Goal: Navigation & Orientation: Find specific page/section

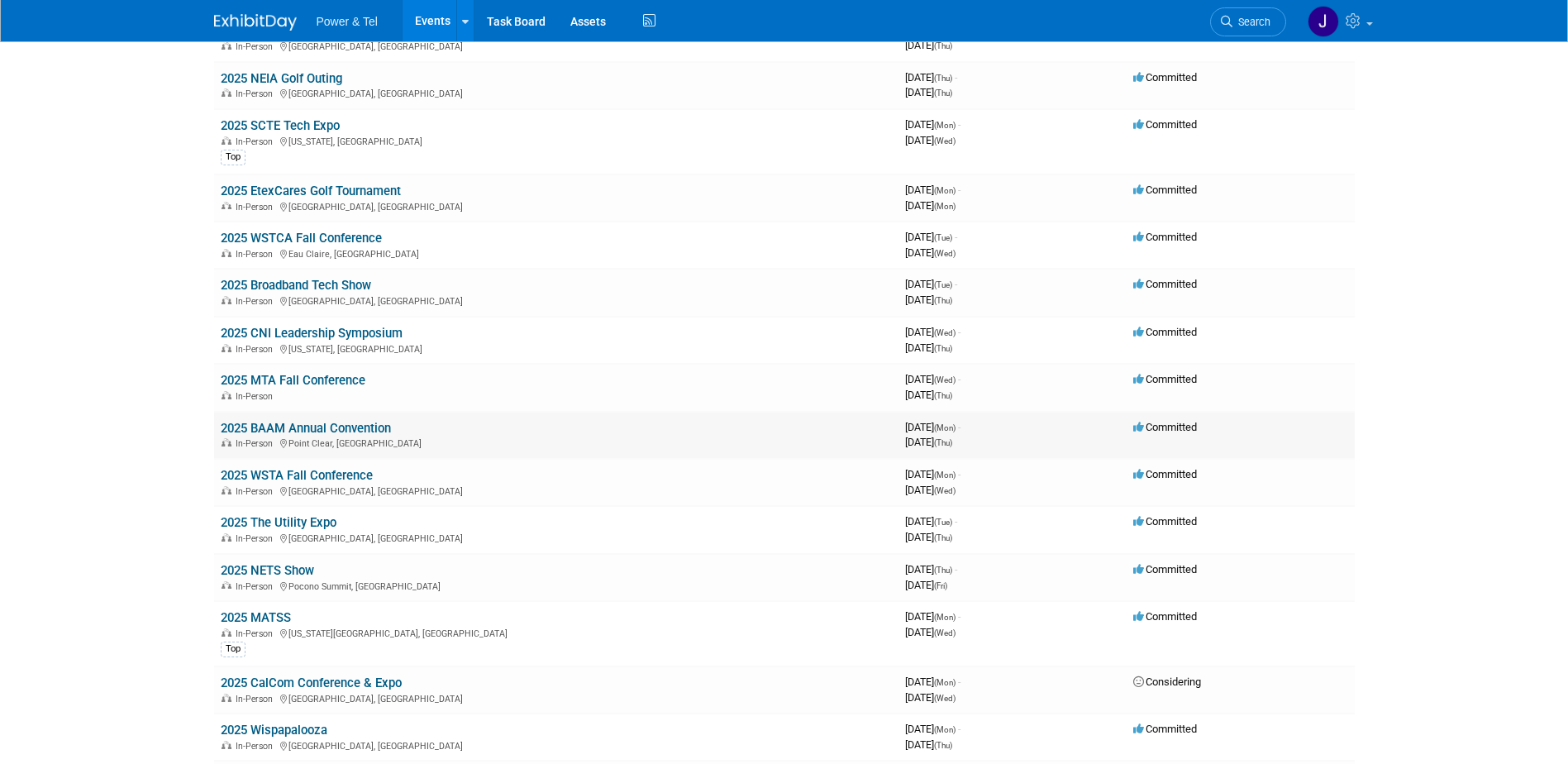
scroll to position [992, 0]
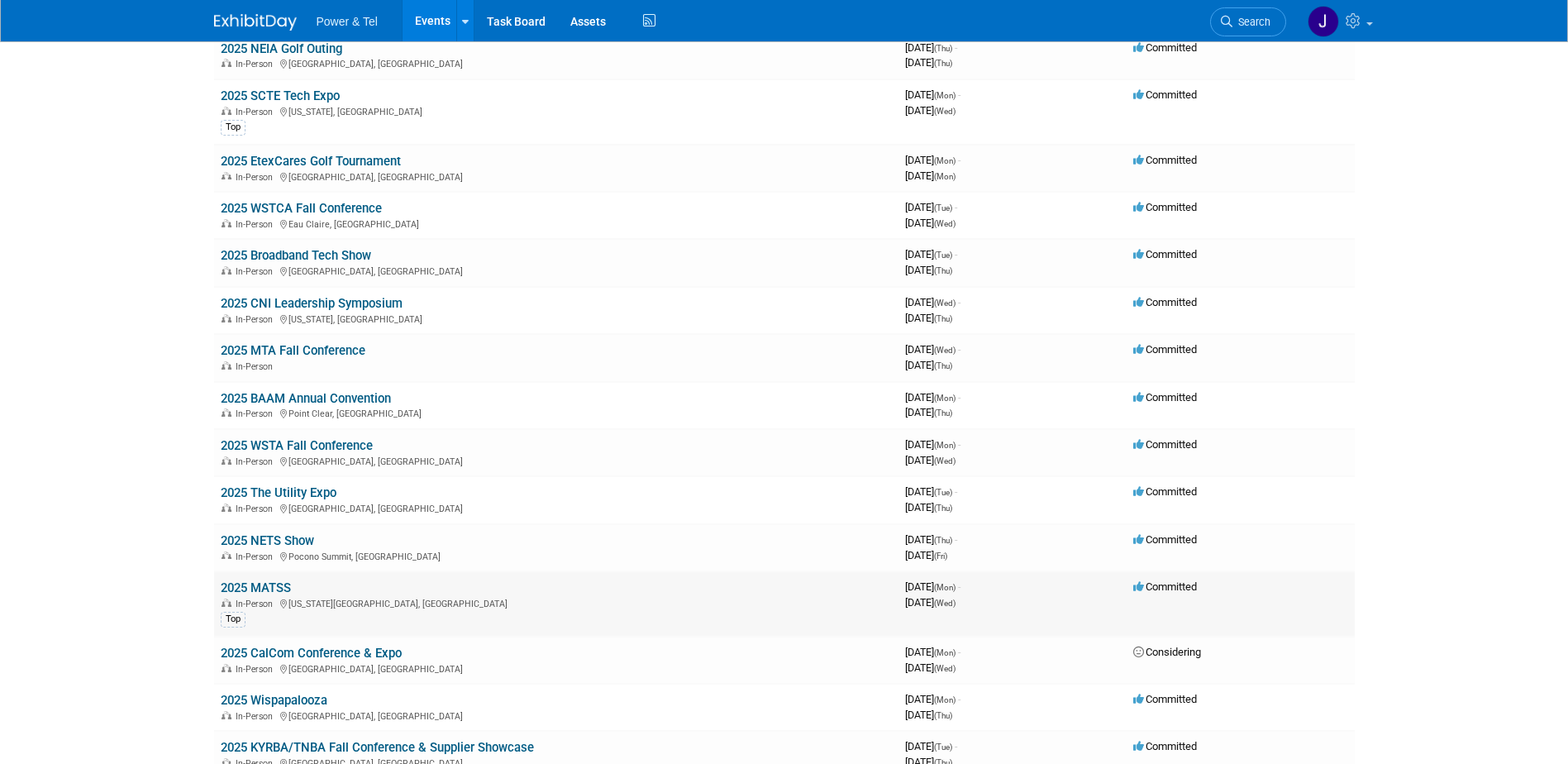
click at [262, 585] on link "2025 MATSS" at bounding box center [256, 588] width 70 height 15
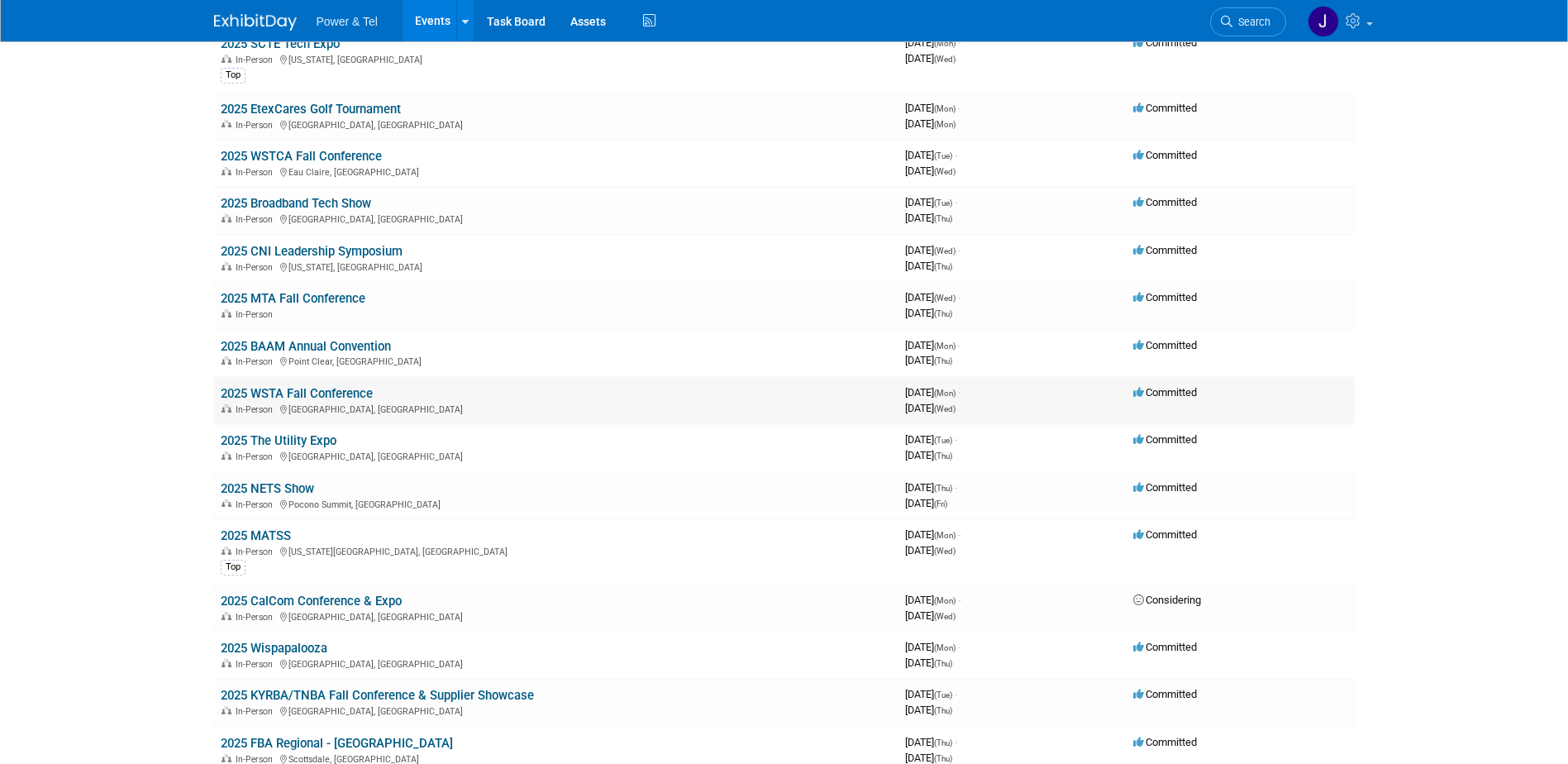
scroll to position [1158, 0]
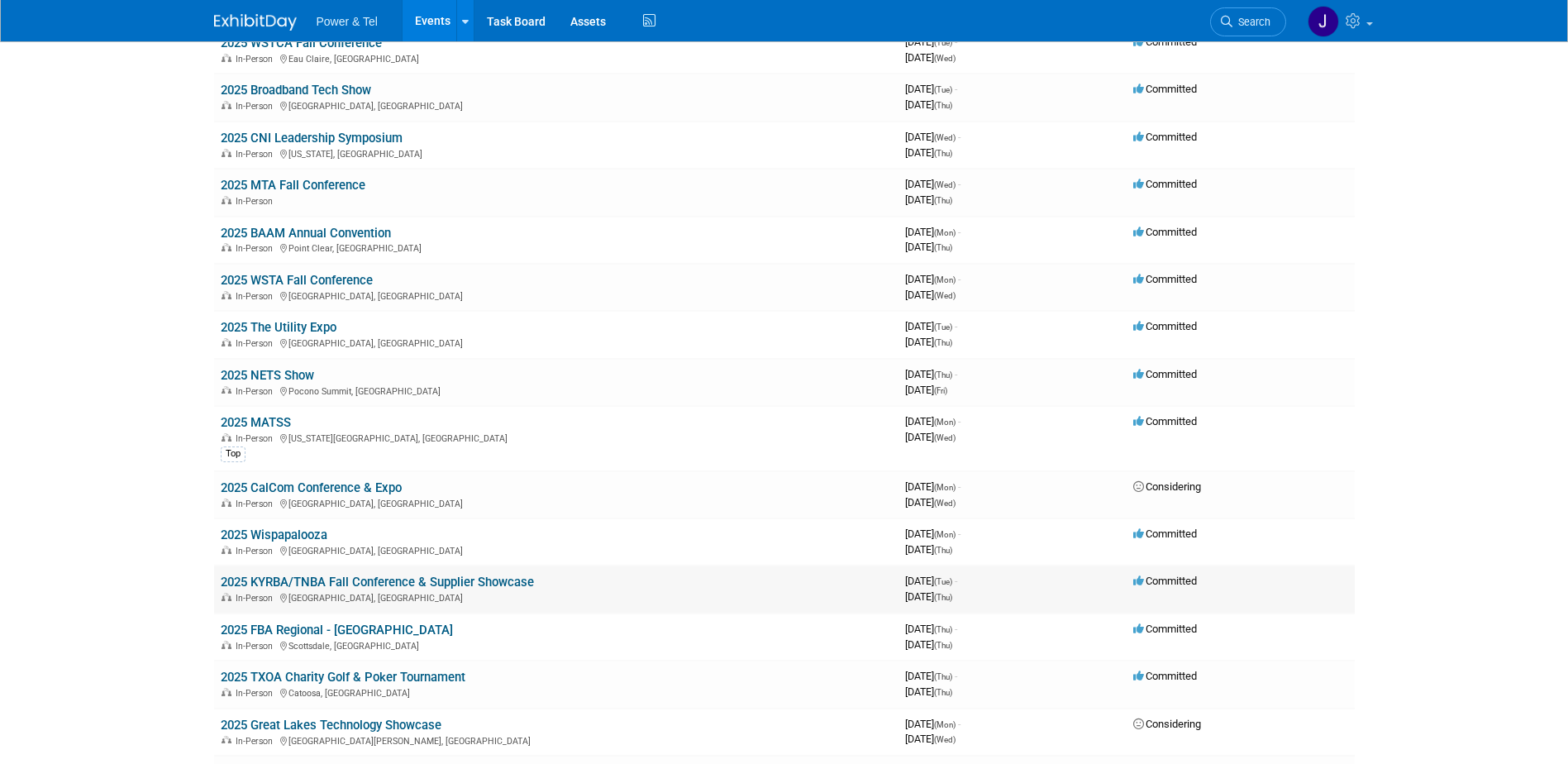
click at [310, 581] on link "2025 KYRBA/TNBA Fall Conference & Supplier Showcase" at bounding box center [377, 582] width 313 height 15
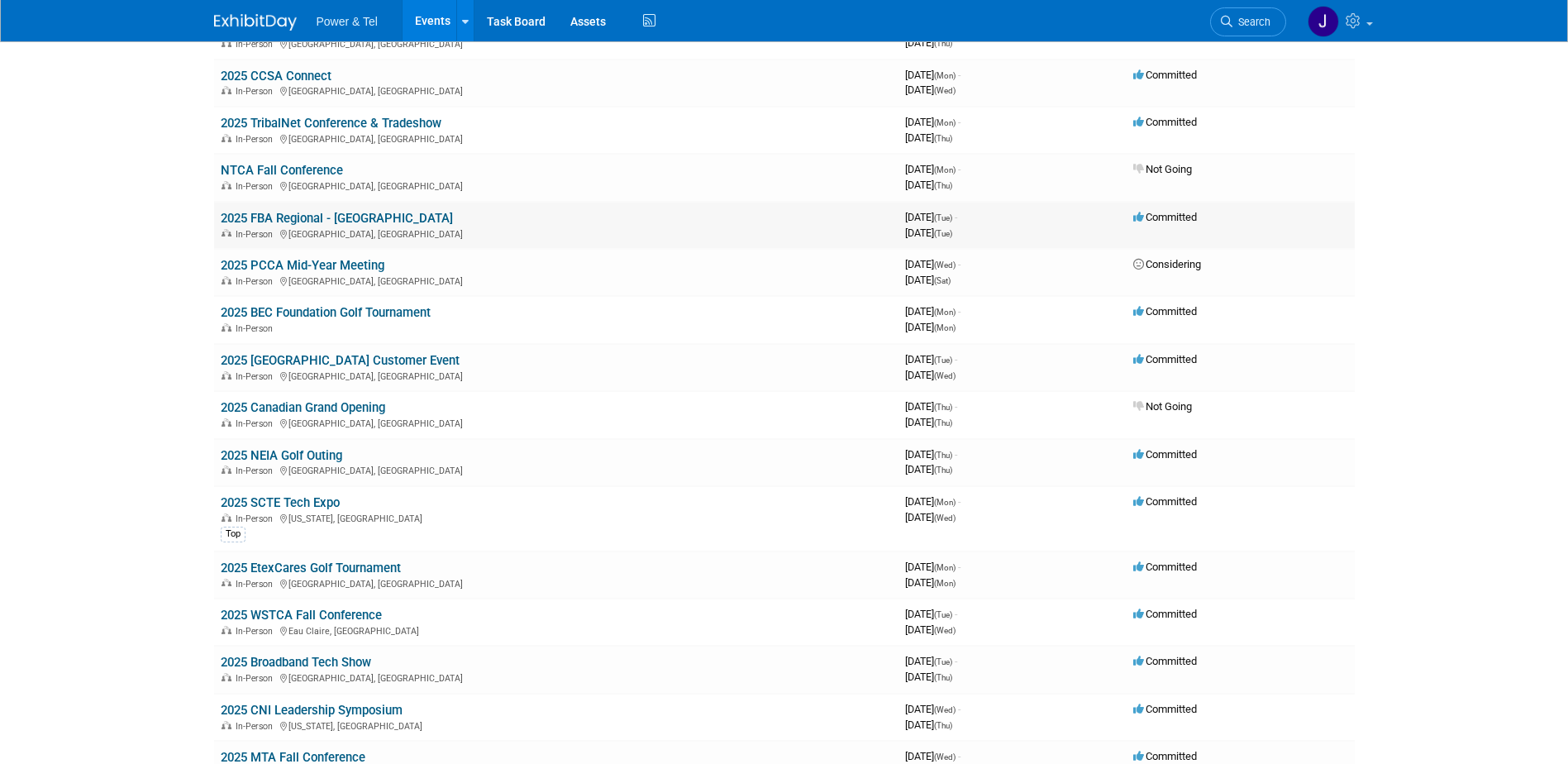
scroll to position [578, 0]
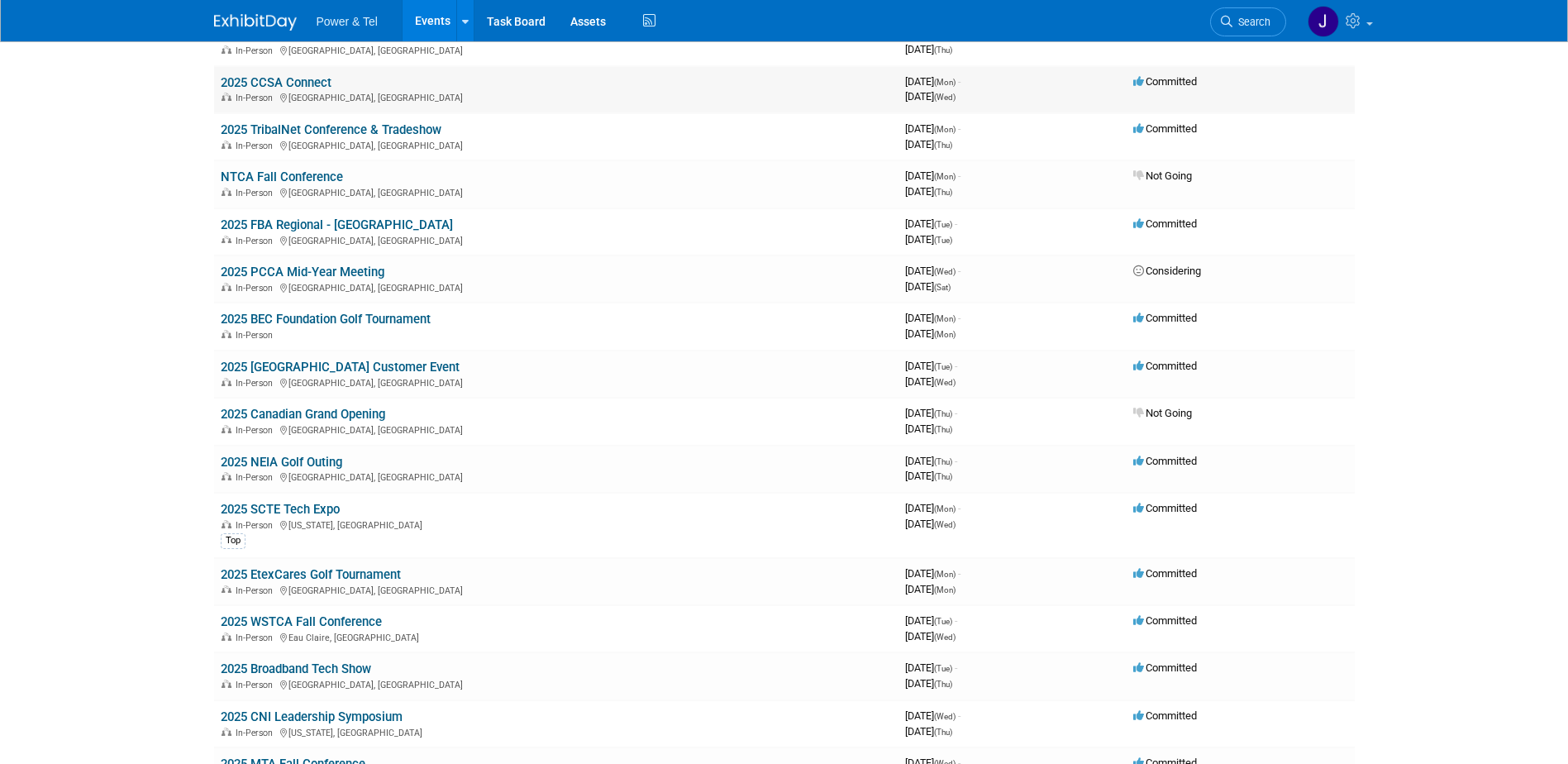
click at [301, 85] on link "2025 CCSA Connect" at bounding box center [276, 83] width 110 height 15
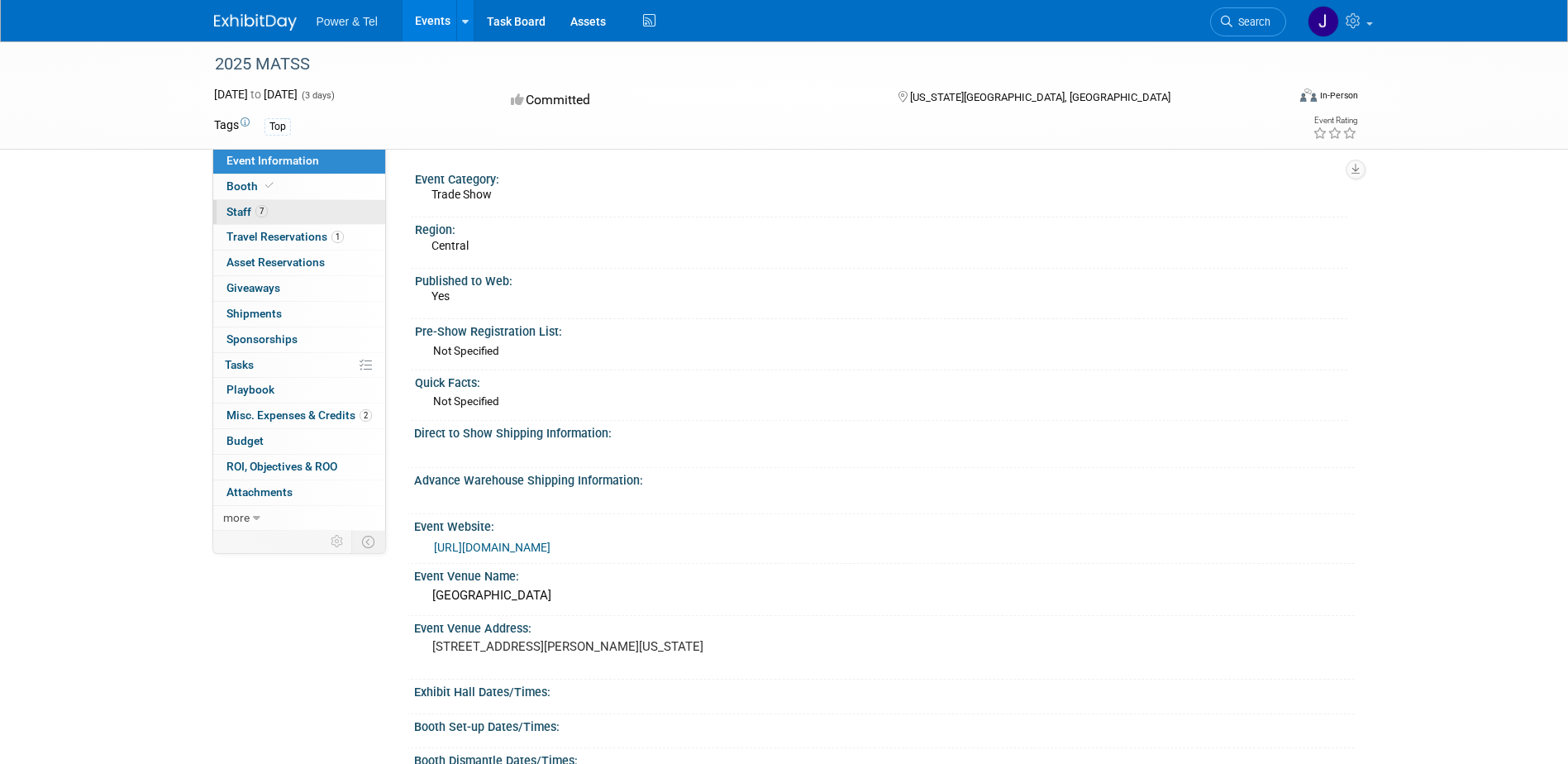
click at [237, 213] on span "Staff 7" at bounding box center [246, 212] width 41 height 13
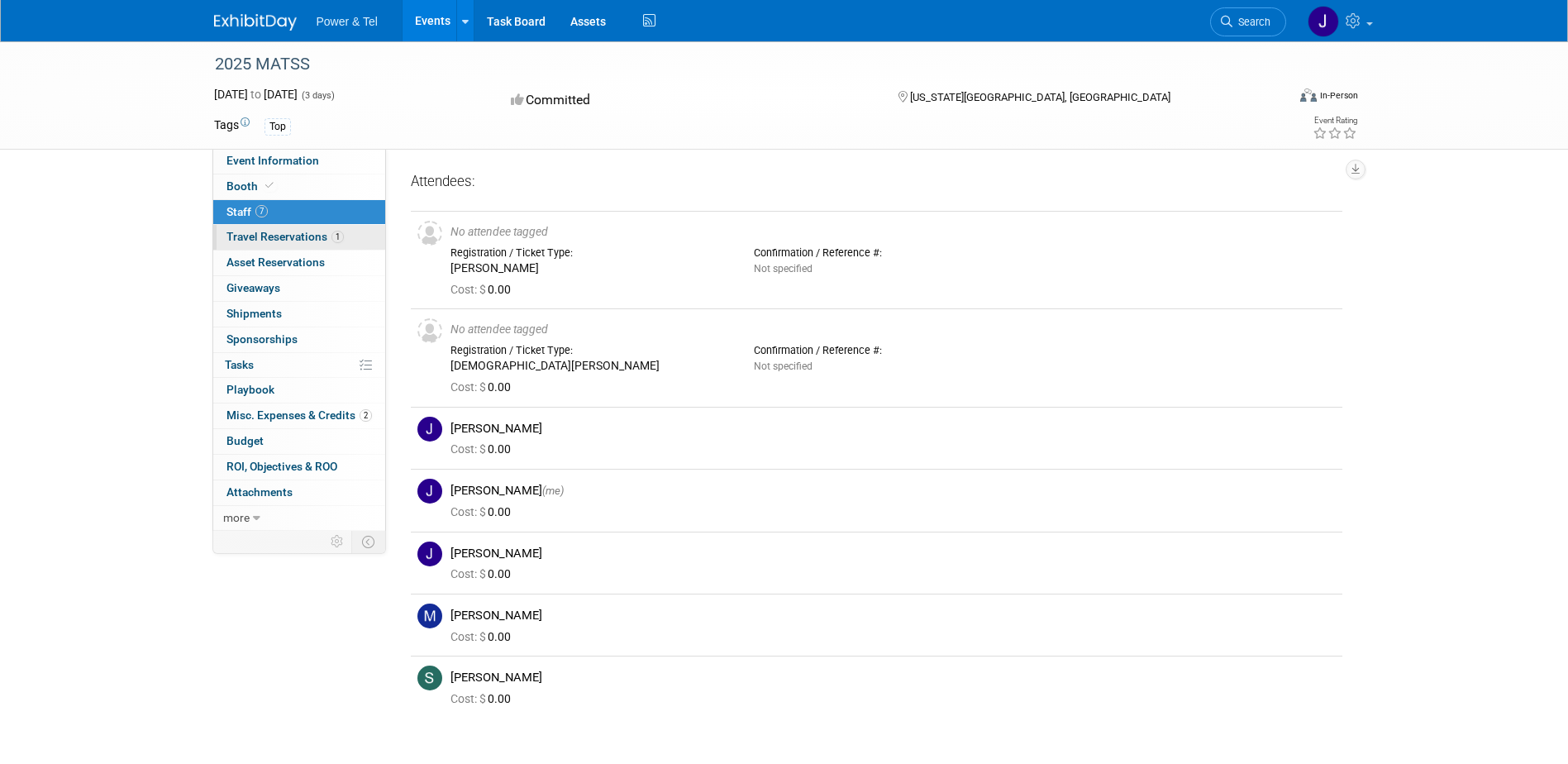
click at [243, 231] on span "Travel Reservations 1" at bounding box center [284, 237] width 117 height 13
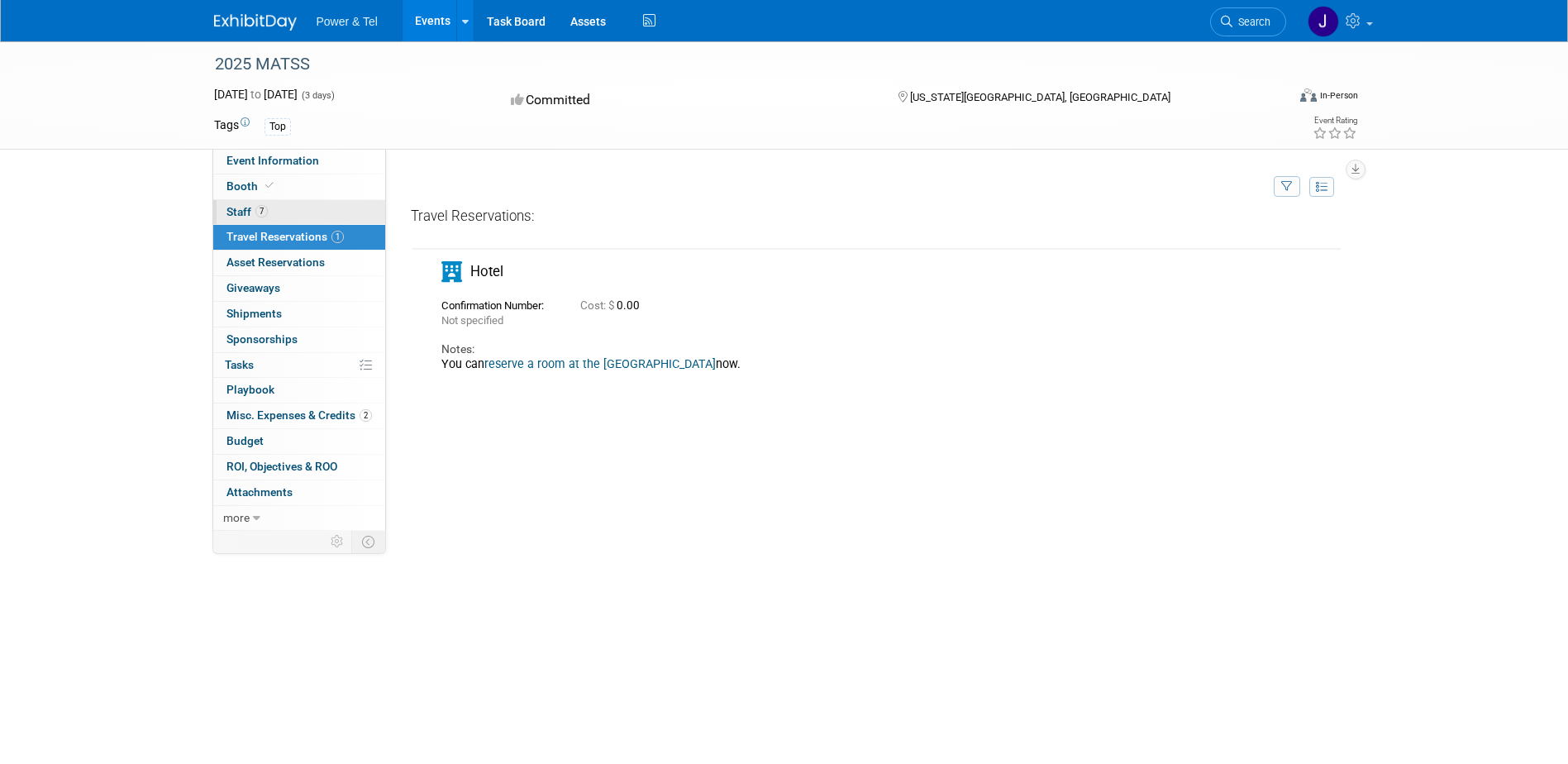
click at [238, 204] on link "7 Staff 7" at bounding box center [299, 212] width 172 height 25
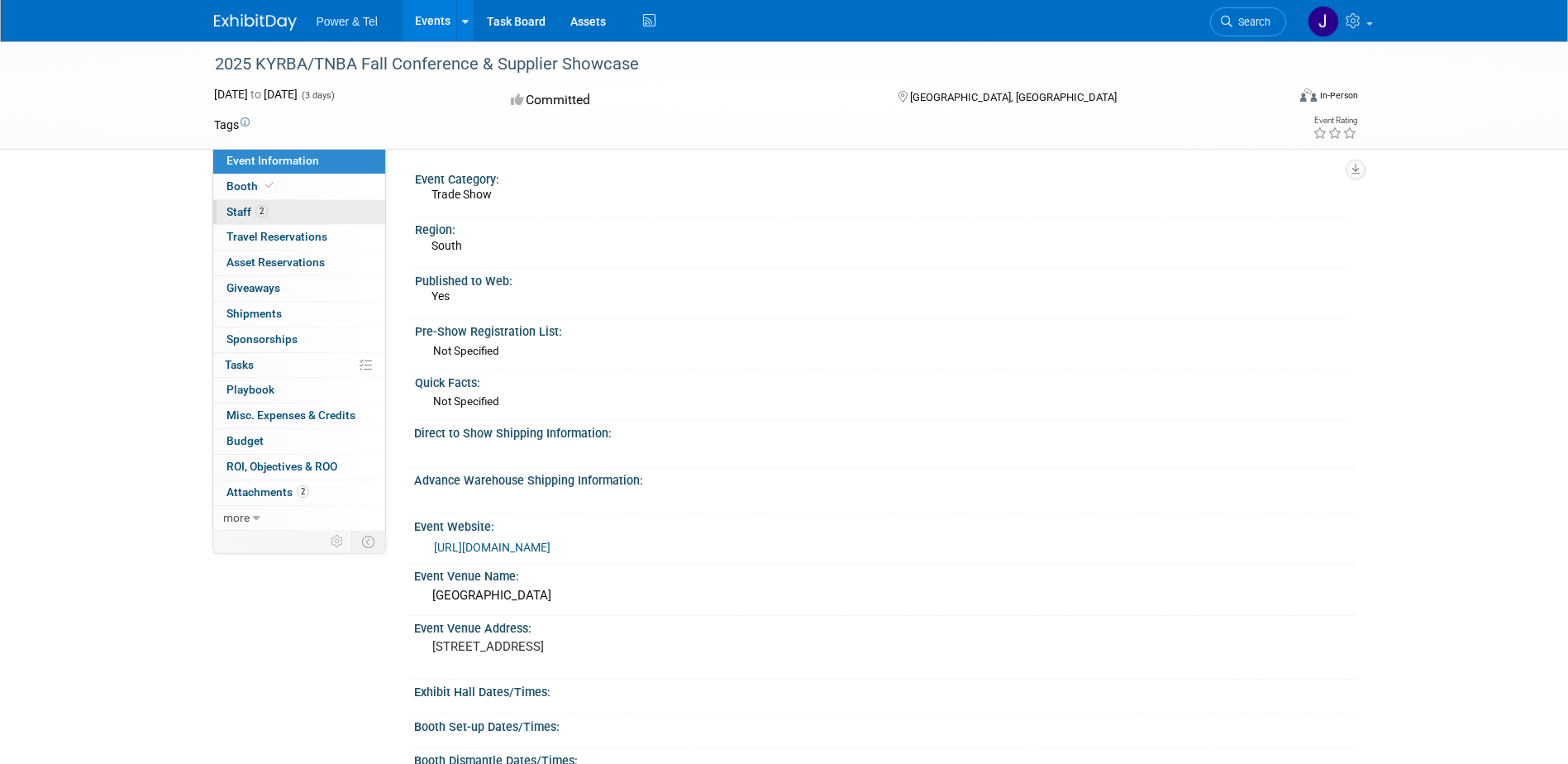
click at [242, 213] on span "Staff 2" at bounding box center [246, 212] width 41 height 13
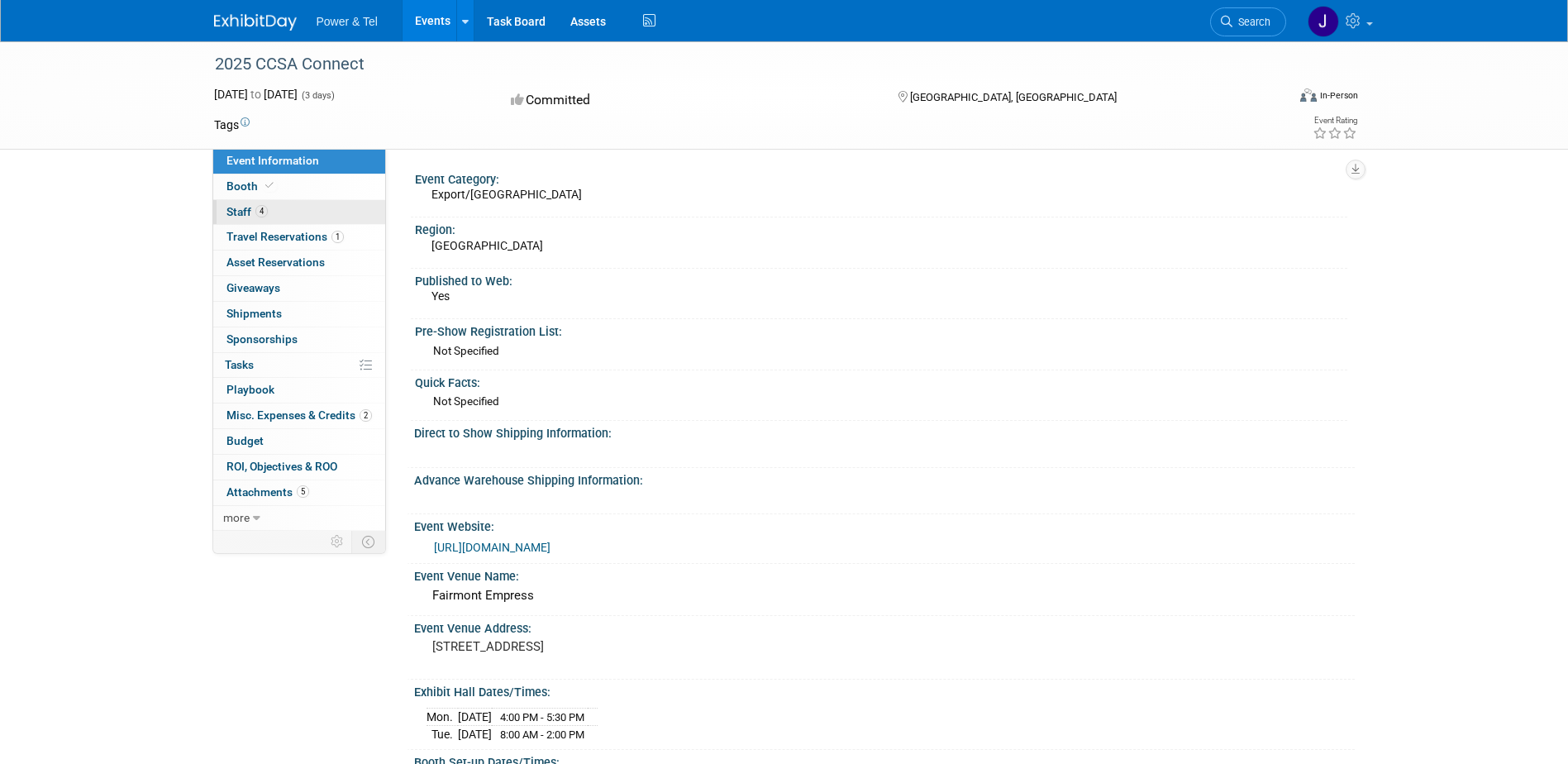
click at [236, 215] on span "Staff 4" at bounding box center [246, 212] width 41 height 13
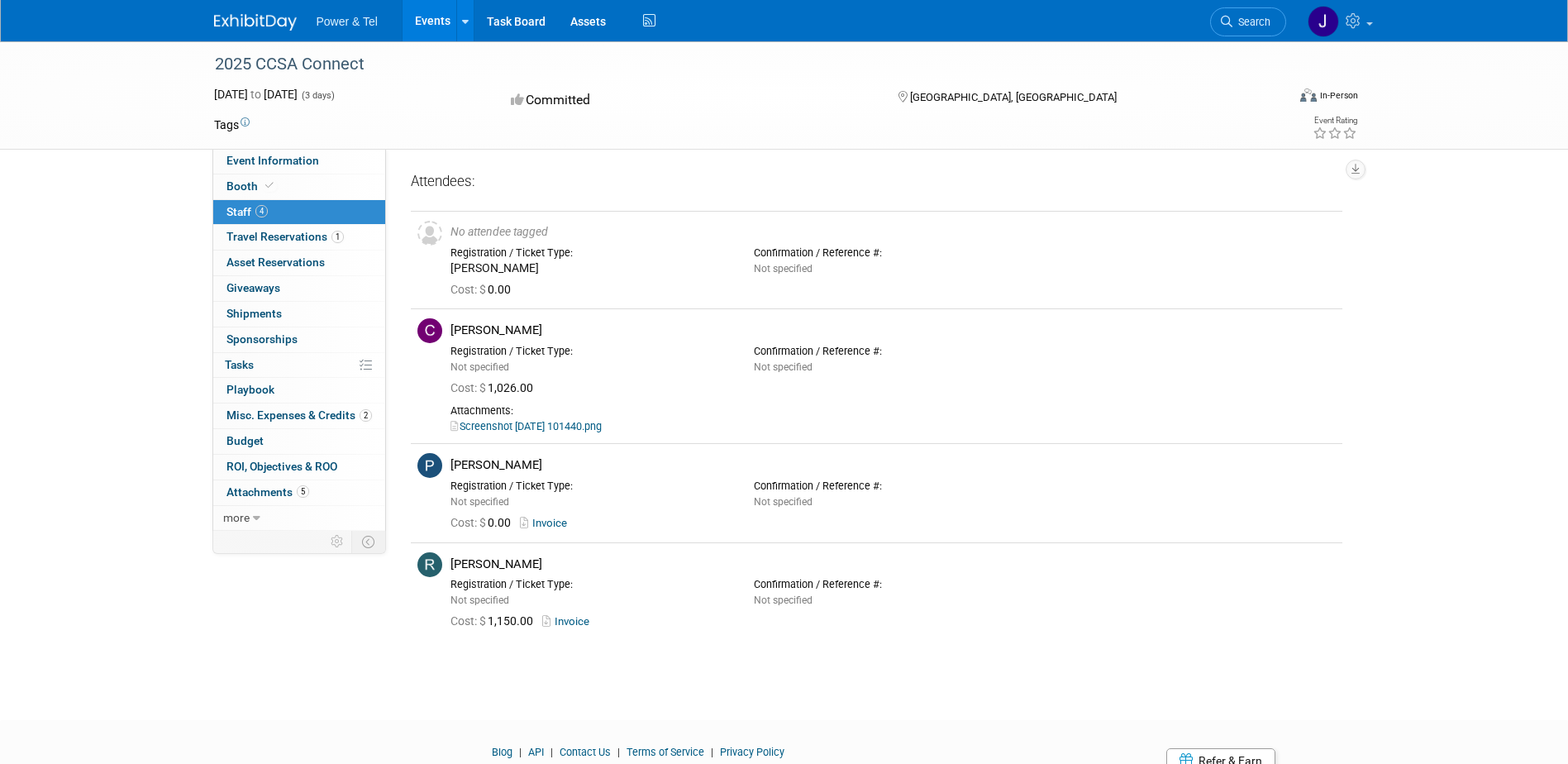
click at [588, 131] on td at bounding box center [706, 125] width 914 height 16
click at [219, 127] on td "Tags" at bounding box center [231, 125] width 35 height 16
click at [243, 124] on icon at bounding box center [245, 123] width 10 height 10
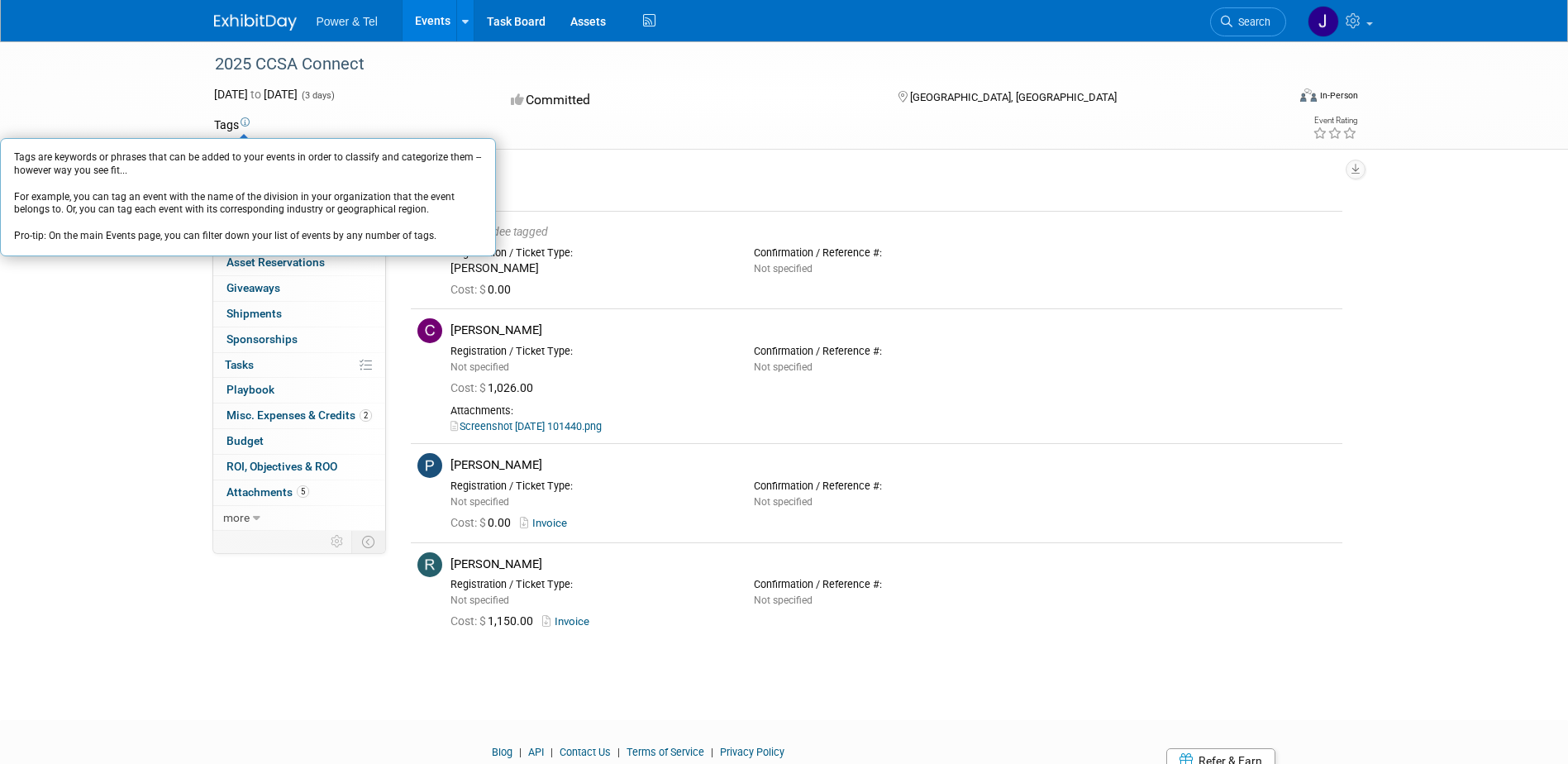
click at [243, 124] on icon at bounding box center [245, 123] width 10 height 10
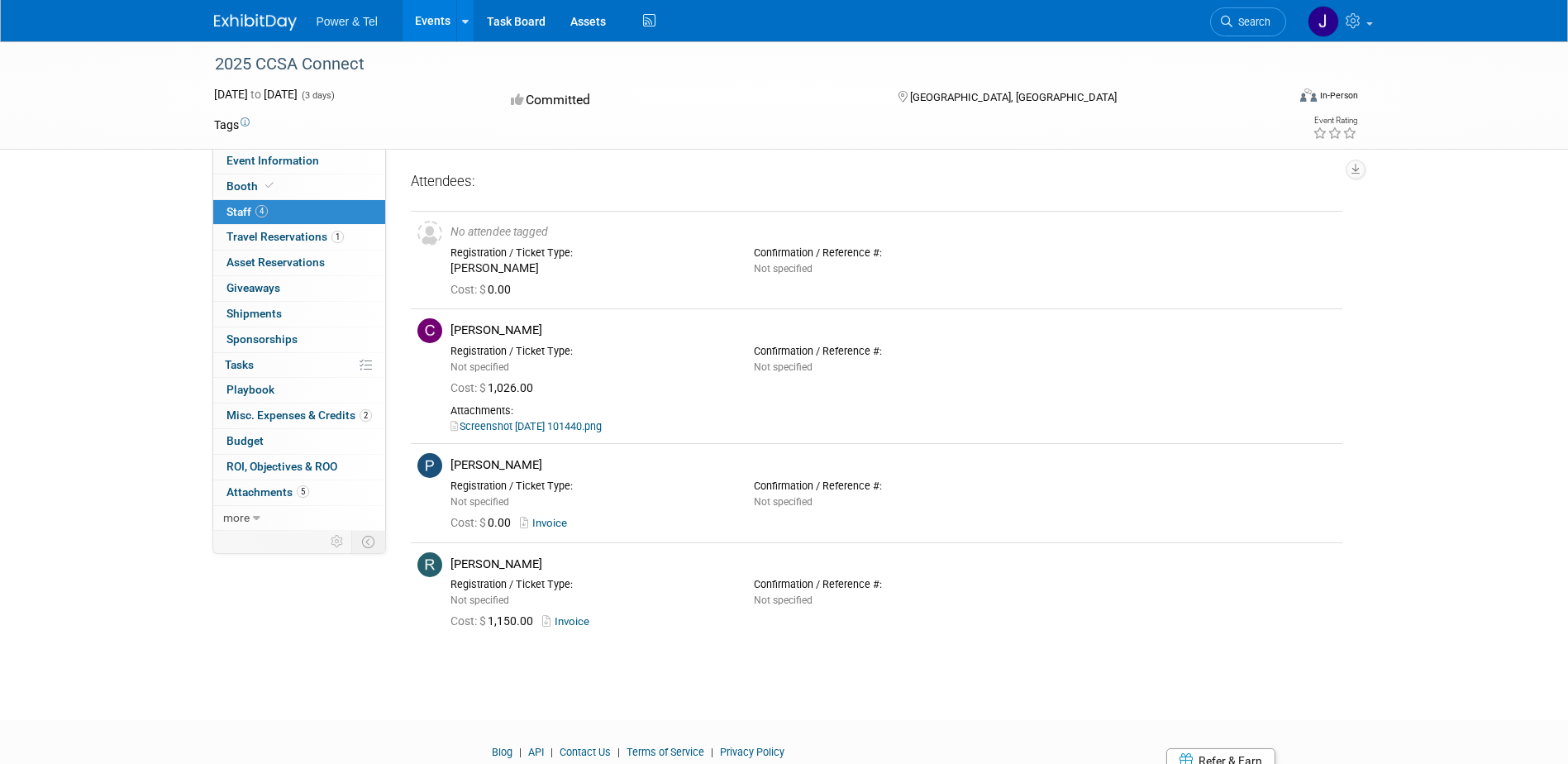
click at [422, 119] on td at bounding box center [706, 125] width 914 height 16
click at [264, 521] on link "more" at bounding box center [299, 519] width 172 height 25
